Goal: Information Seeking & Learning: Learn about a topic

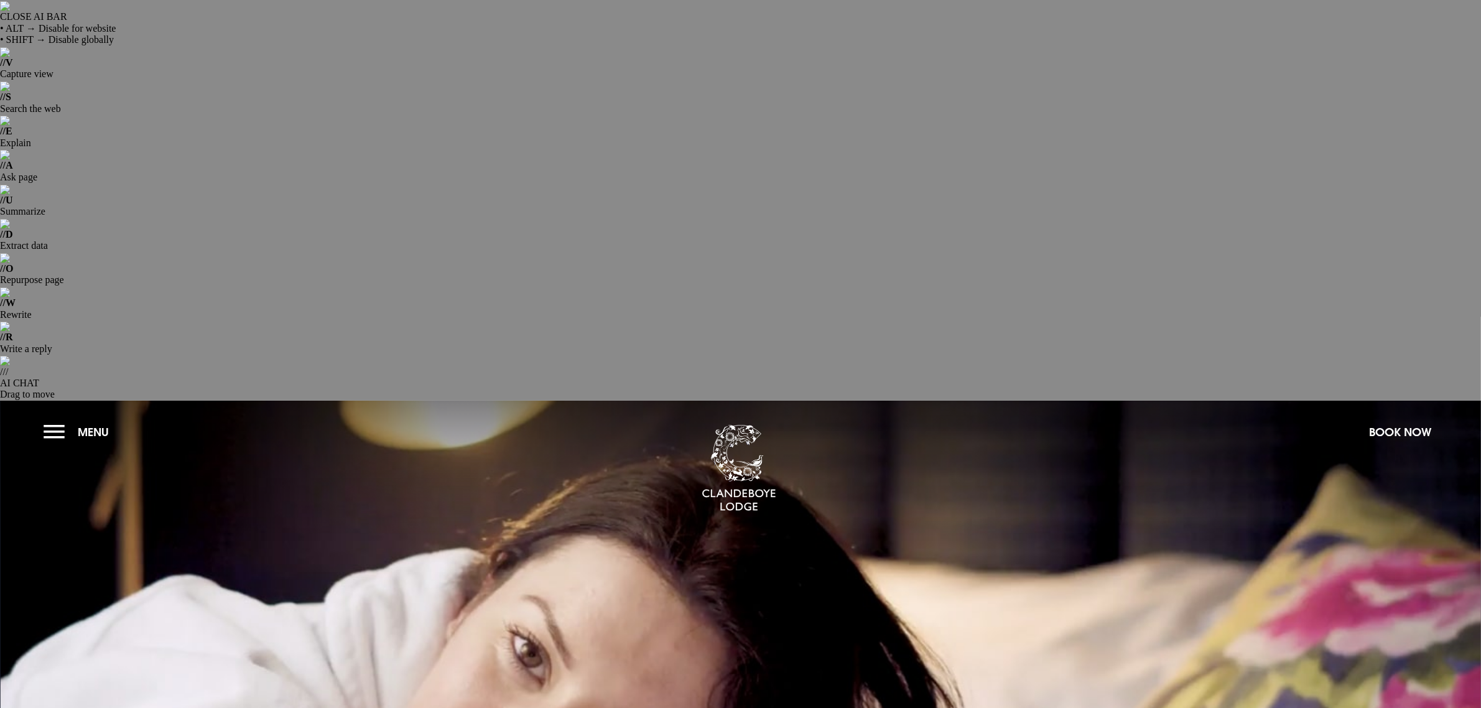
click at [55, 419] on button "Menu" at bounding box center [80, 432] width 72 height 27
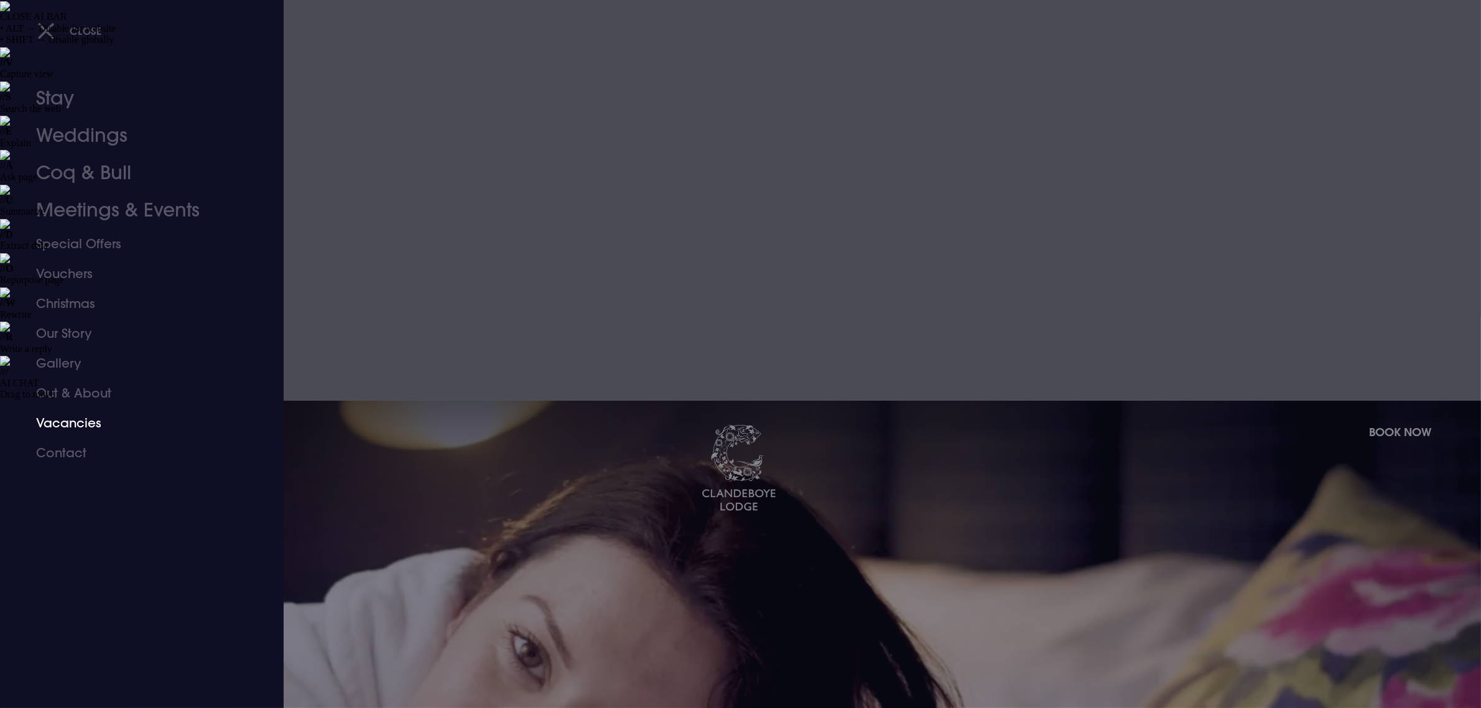
click at [81, 424] on link "Vacancies" at bounding box center [134, 423] width 197 height 30
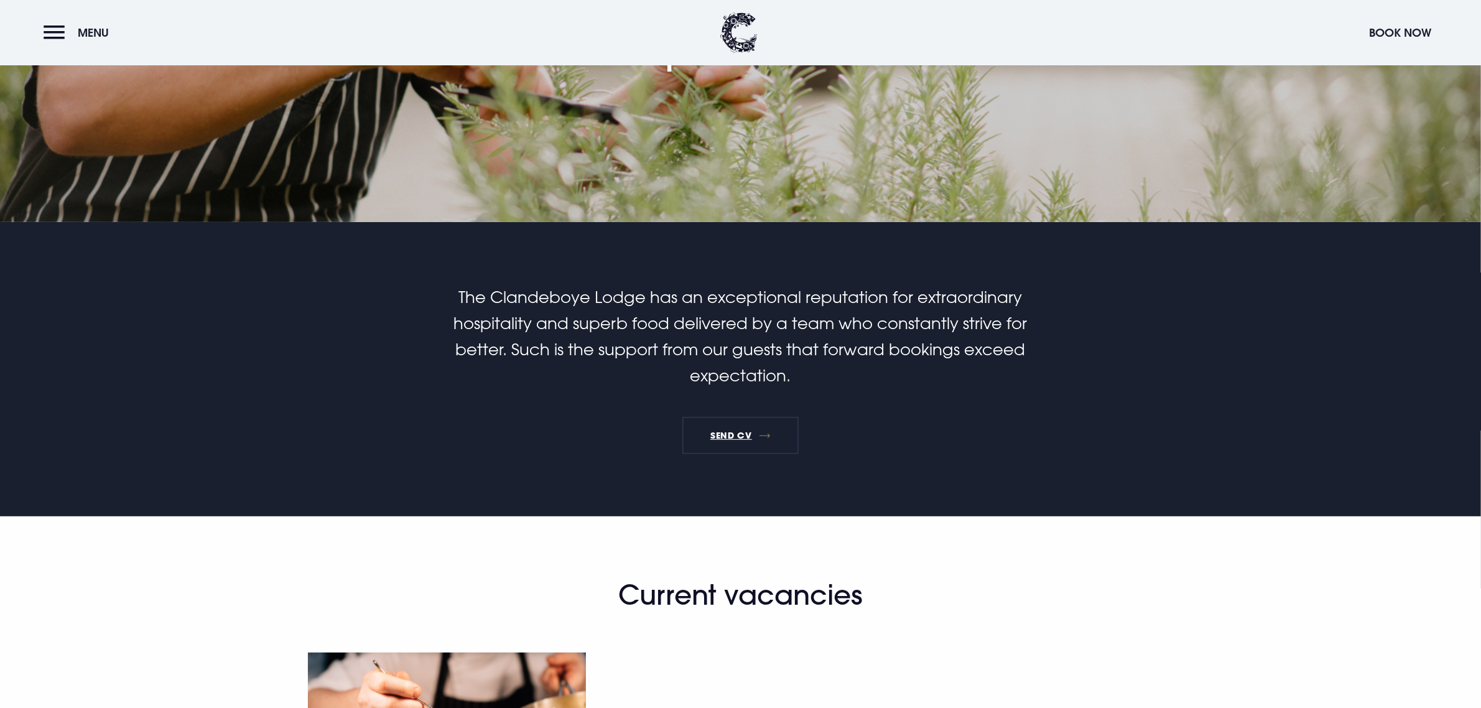
scroll to position [700, 0]
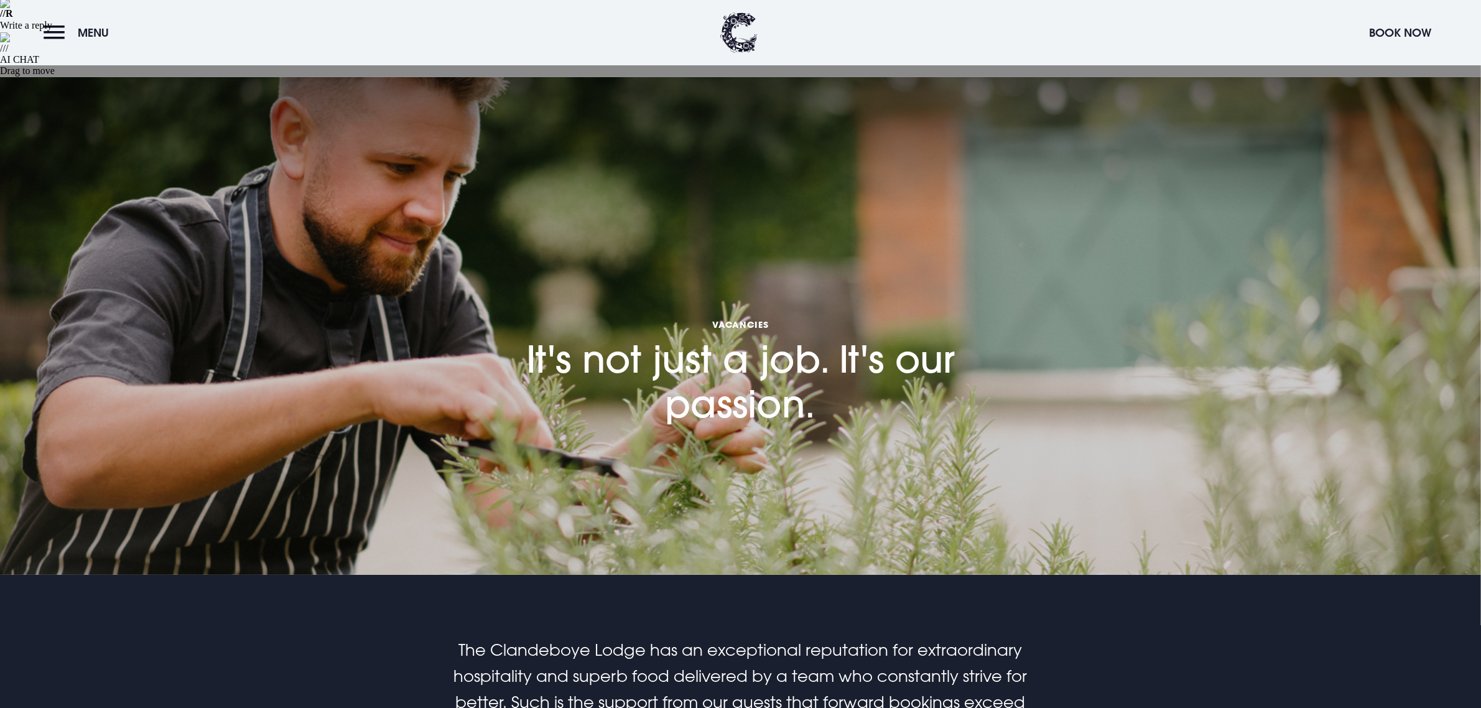
scroll to position [233, 0]
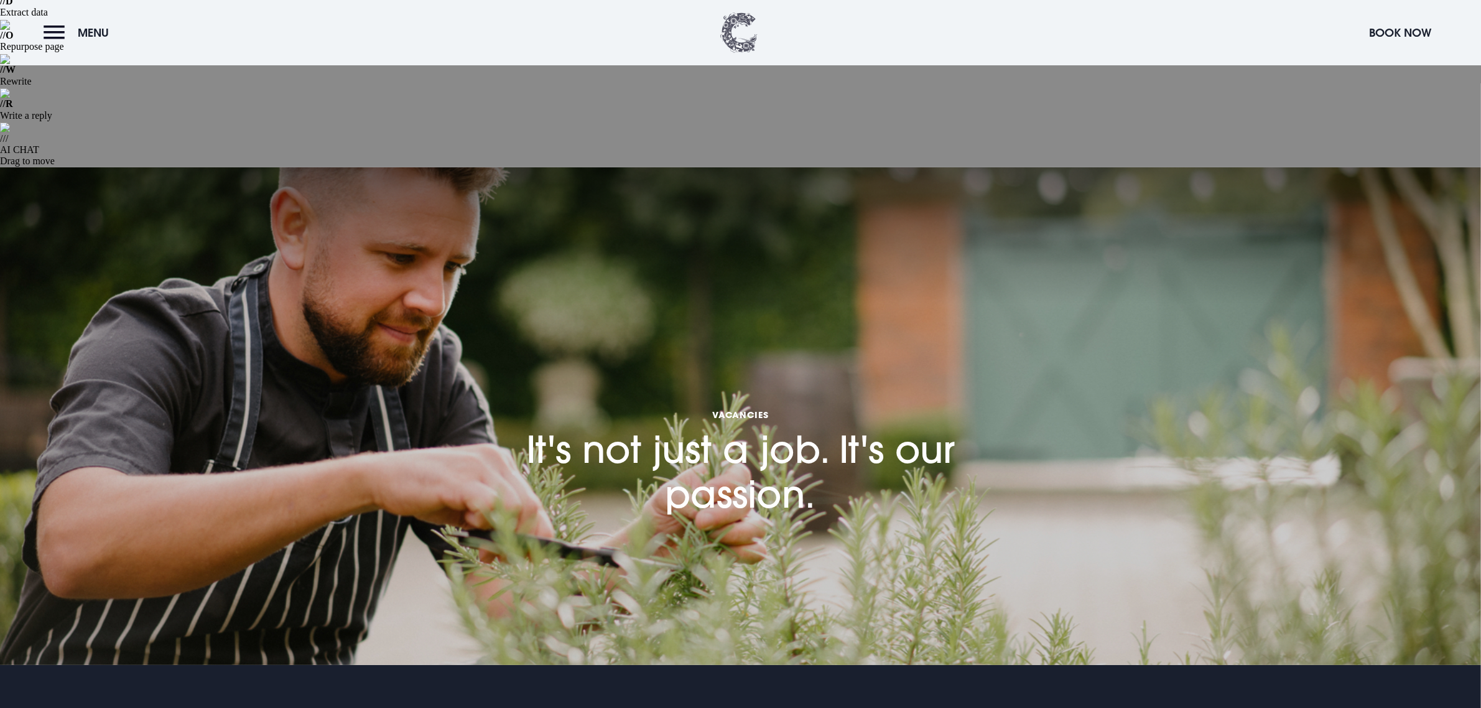
click at [732, 25] on img at bounding box center [738, 32] width 37 height 40
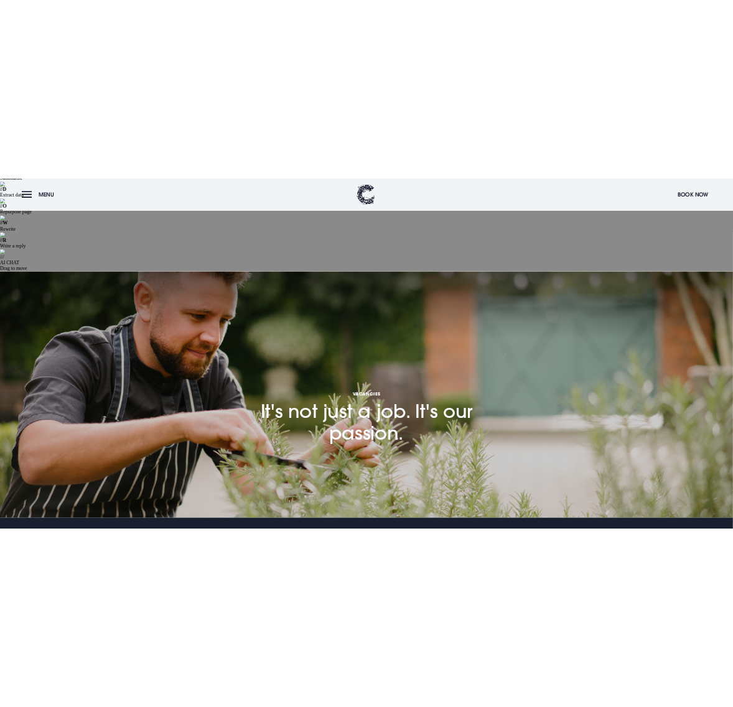
scroll to position [233, 0]
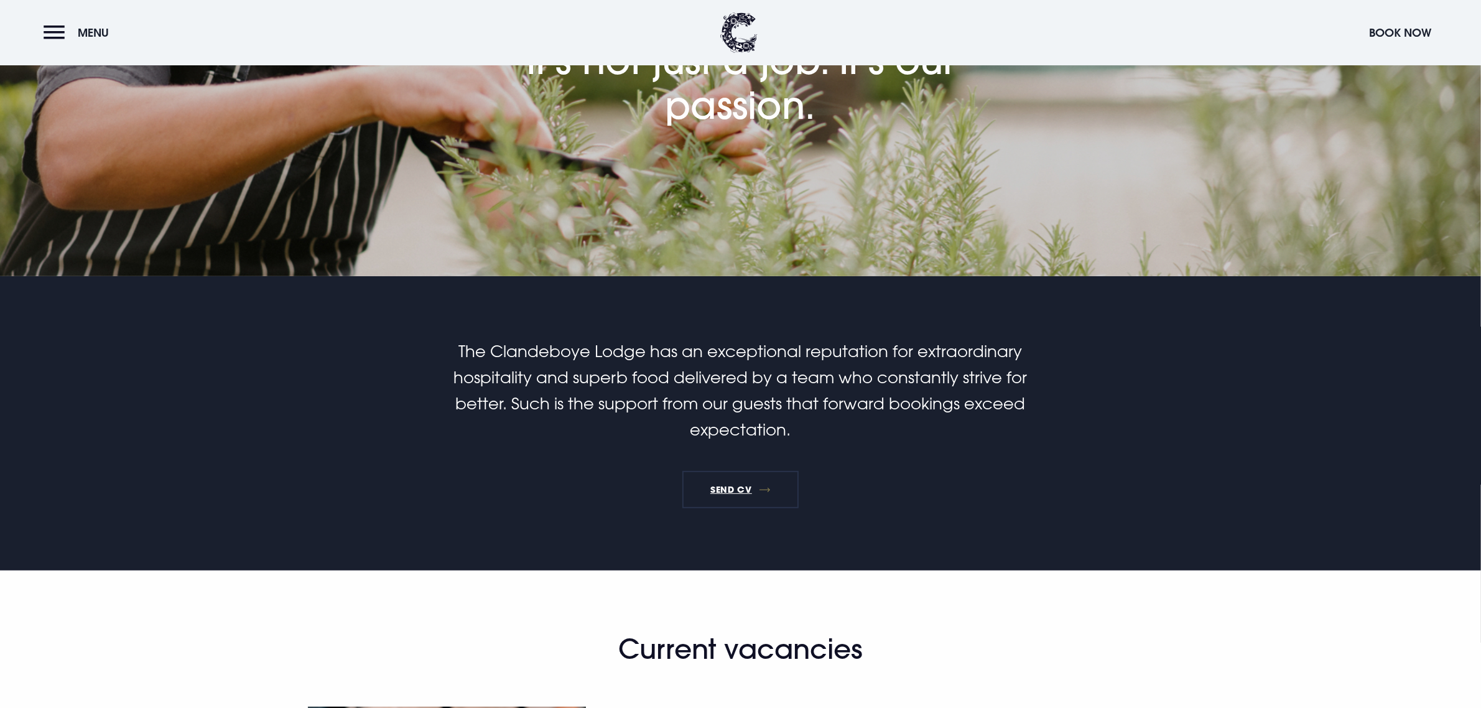
scroll to position [700, 0]
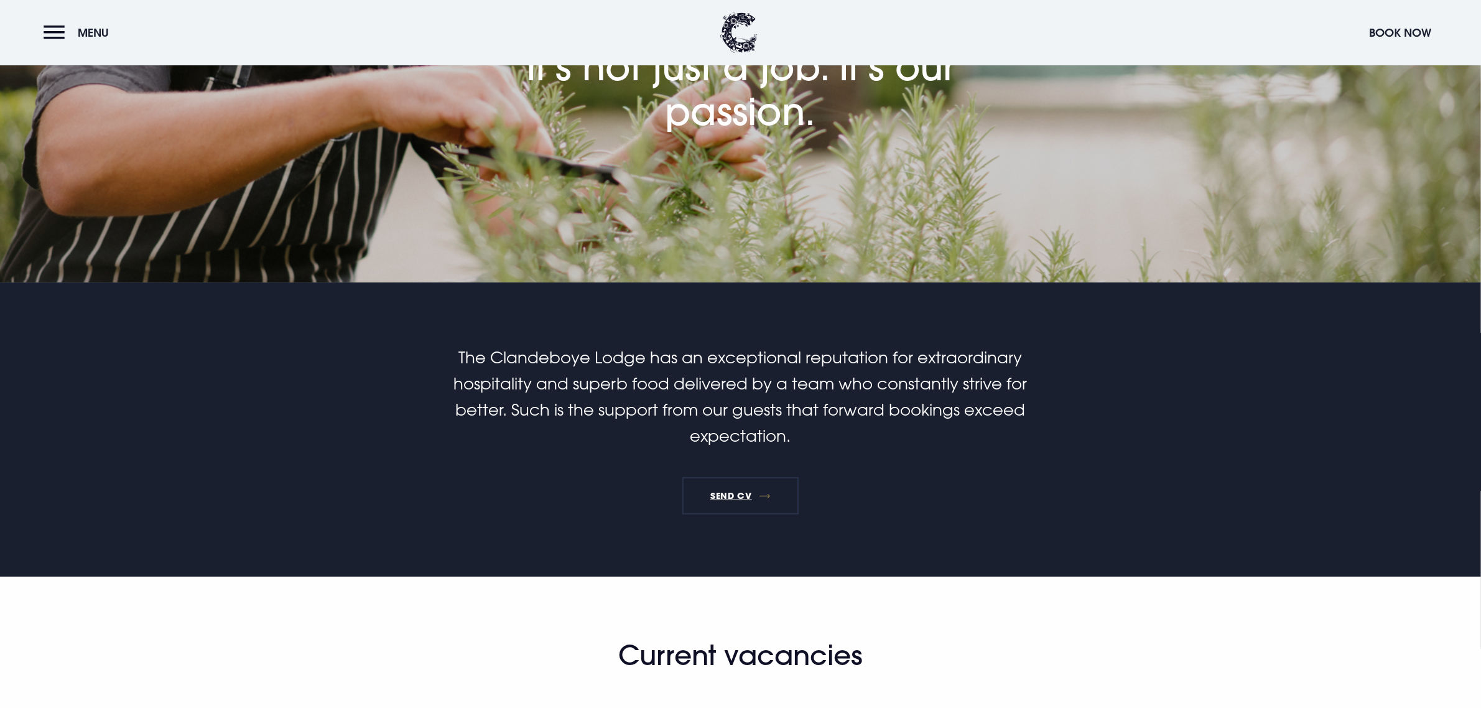
scroll to position [622, 0]
